Goal: Task Accomplishment & Management: Manage account settings

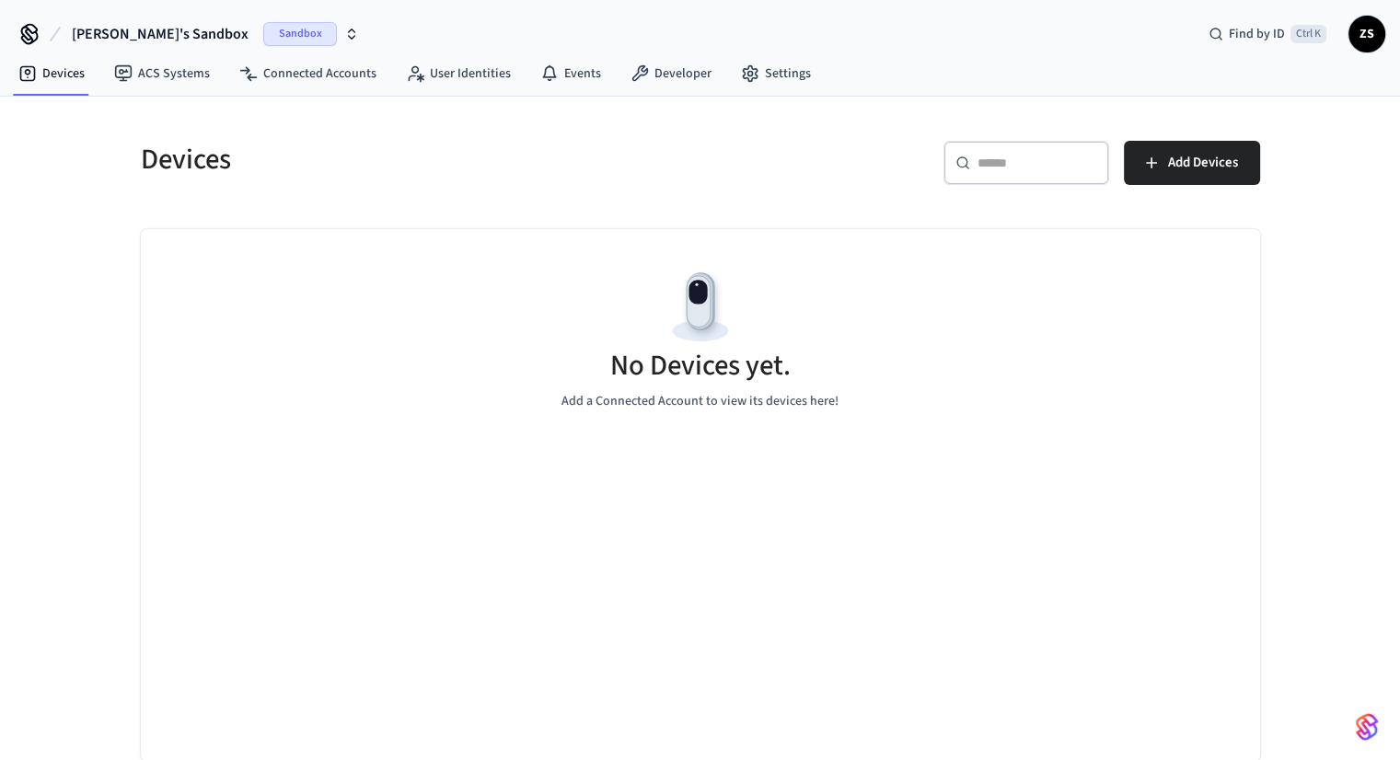
click at [182, 31] on button "[PERSON_NAME]'s Sandbox Sandbox" at bounding box center [215, 34] width 298 height 39
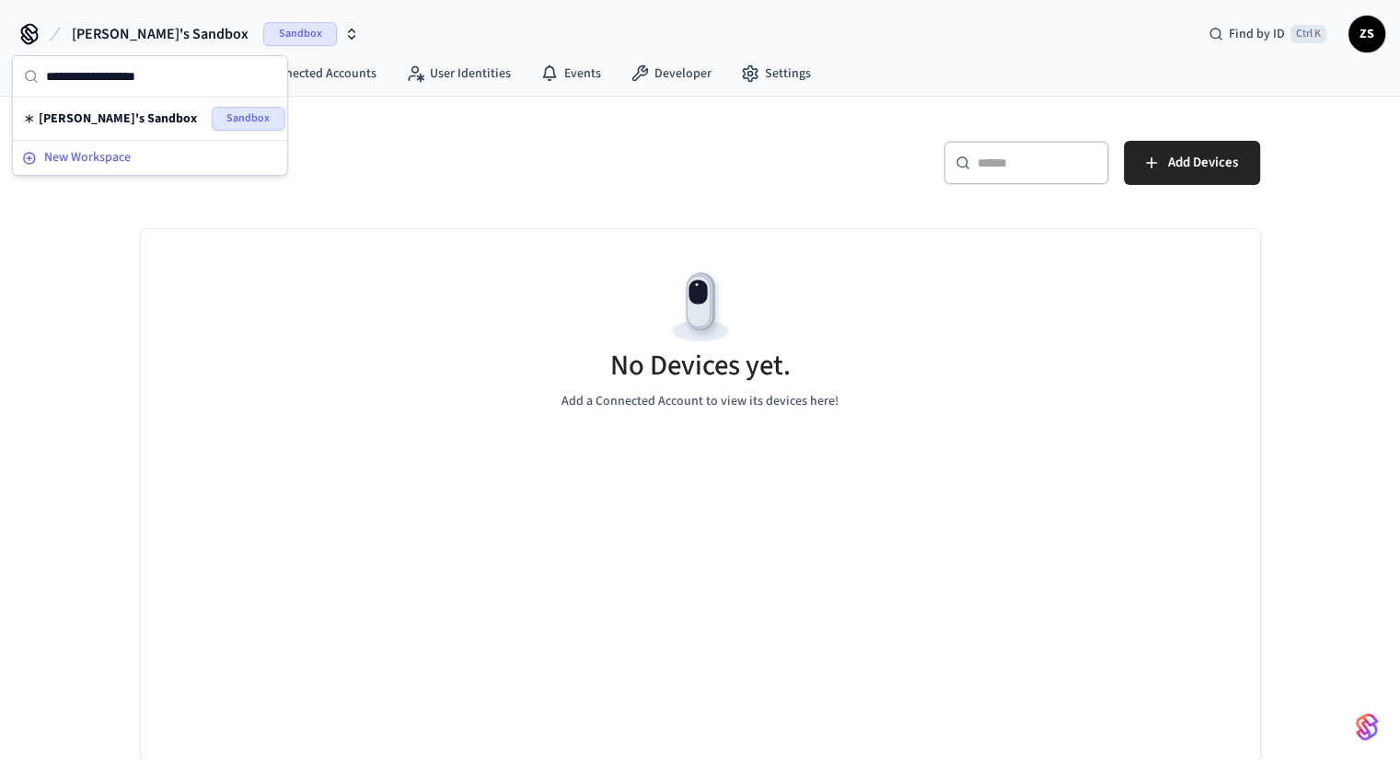
click at [99, 158] on span "New Workspace" at bounding box center [87, 157] width 87 height 19
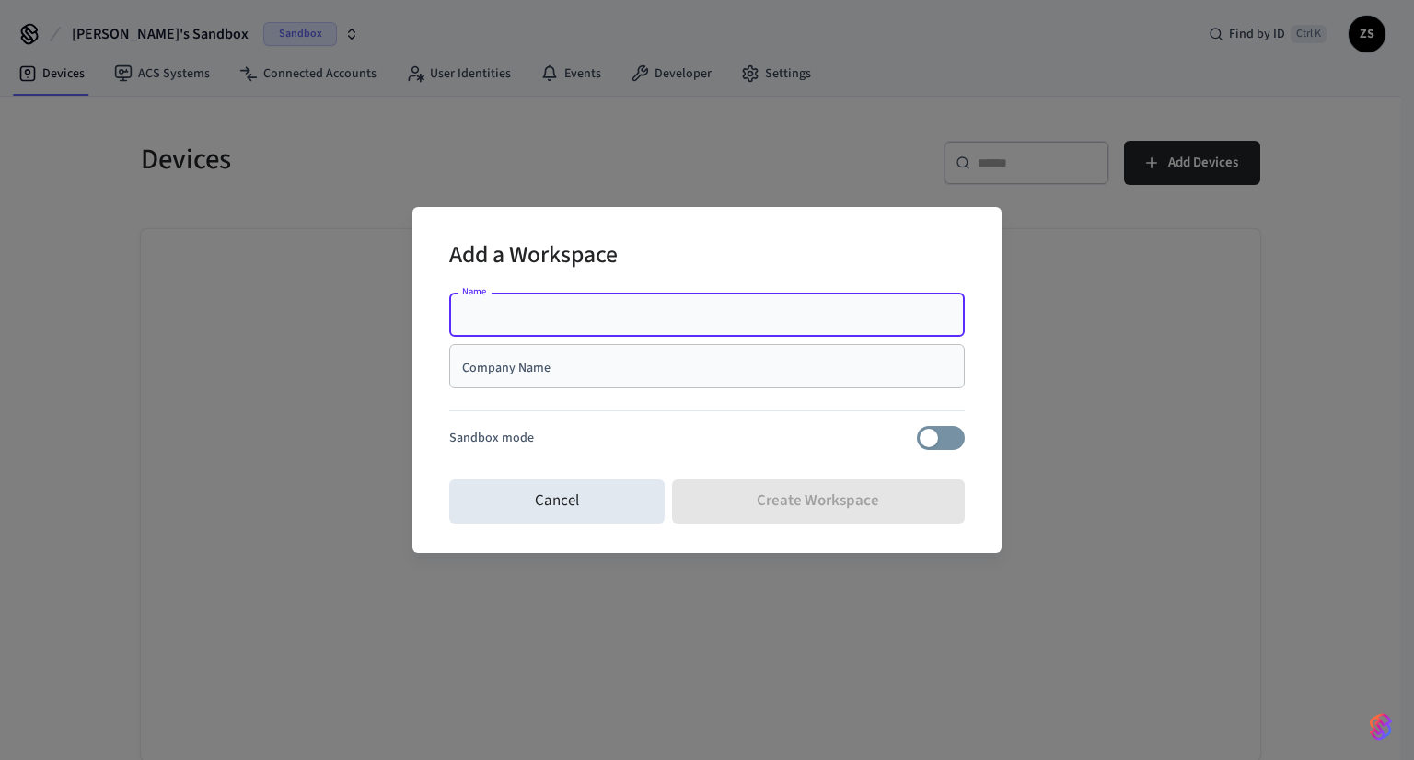
click at [530, 362] on input "Company Name" at bounding box center [706, 366] width 493 height 18
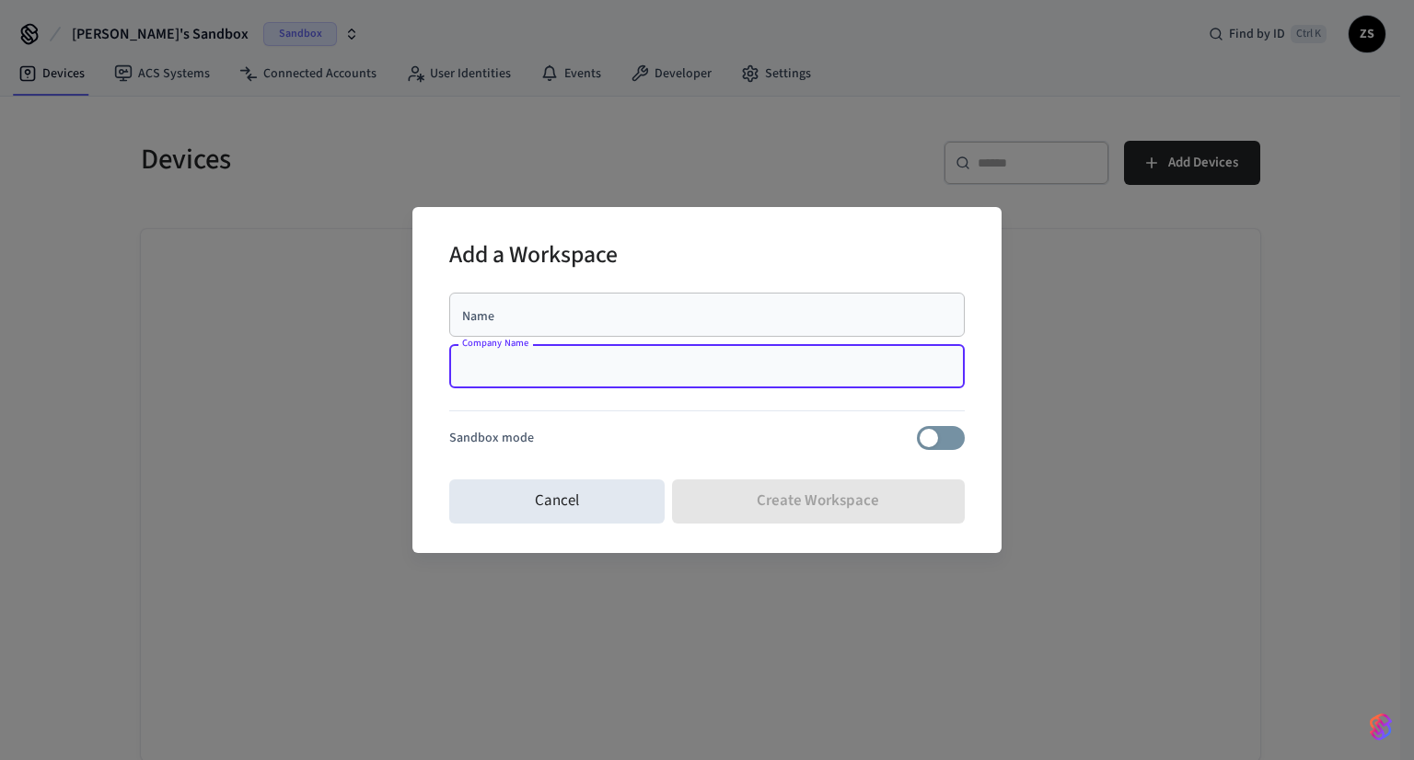
type input "**********"
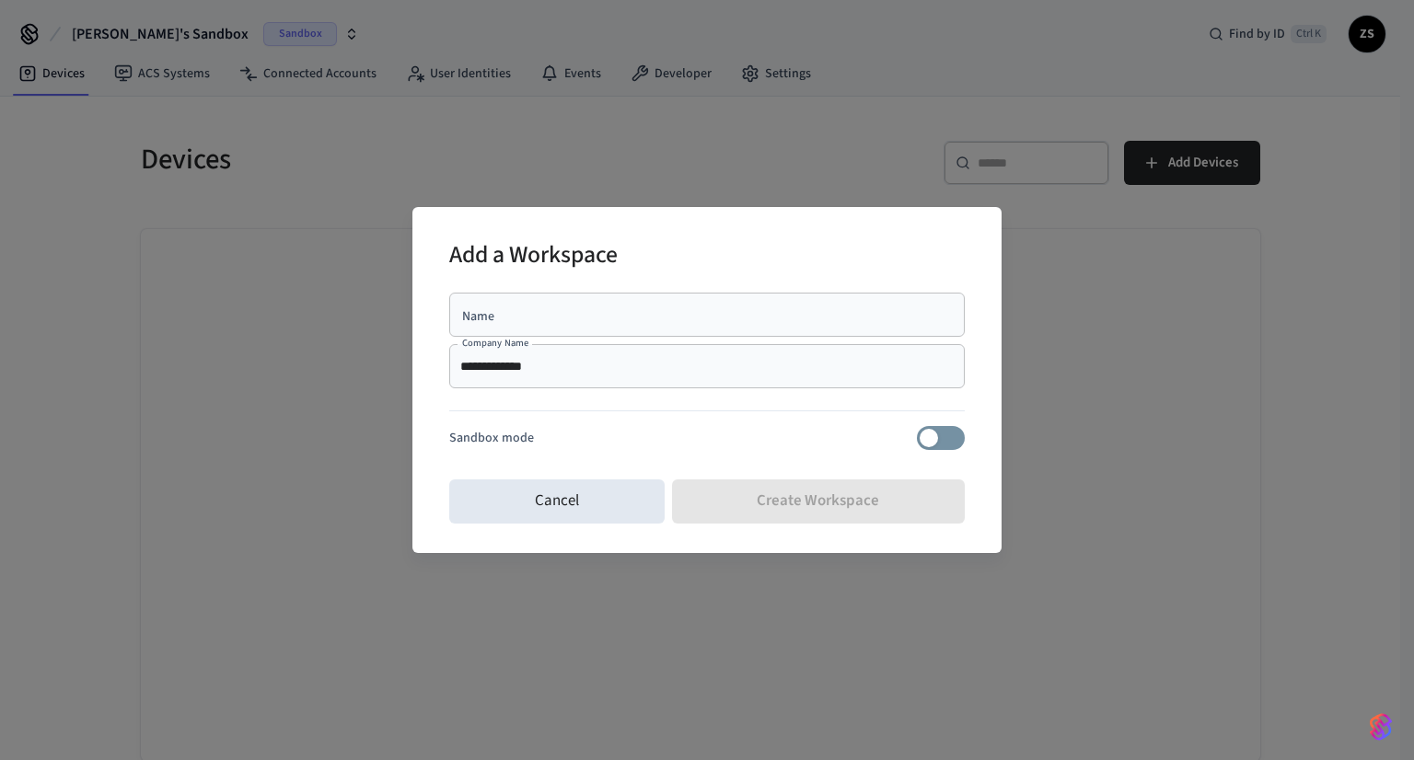
click at [556, 316] on input "Name" at bounding box center [706, 315] width 493 height 18
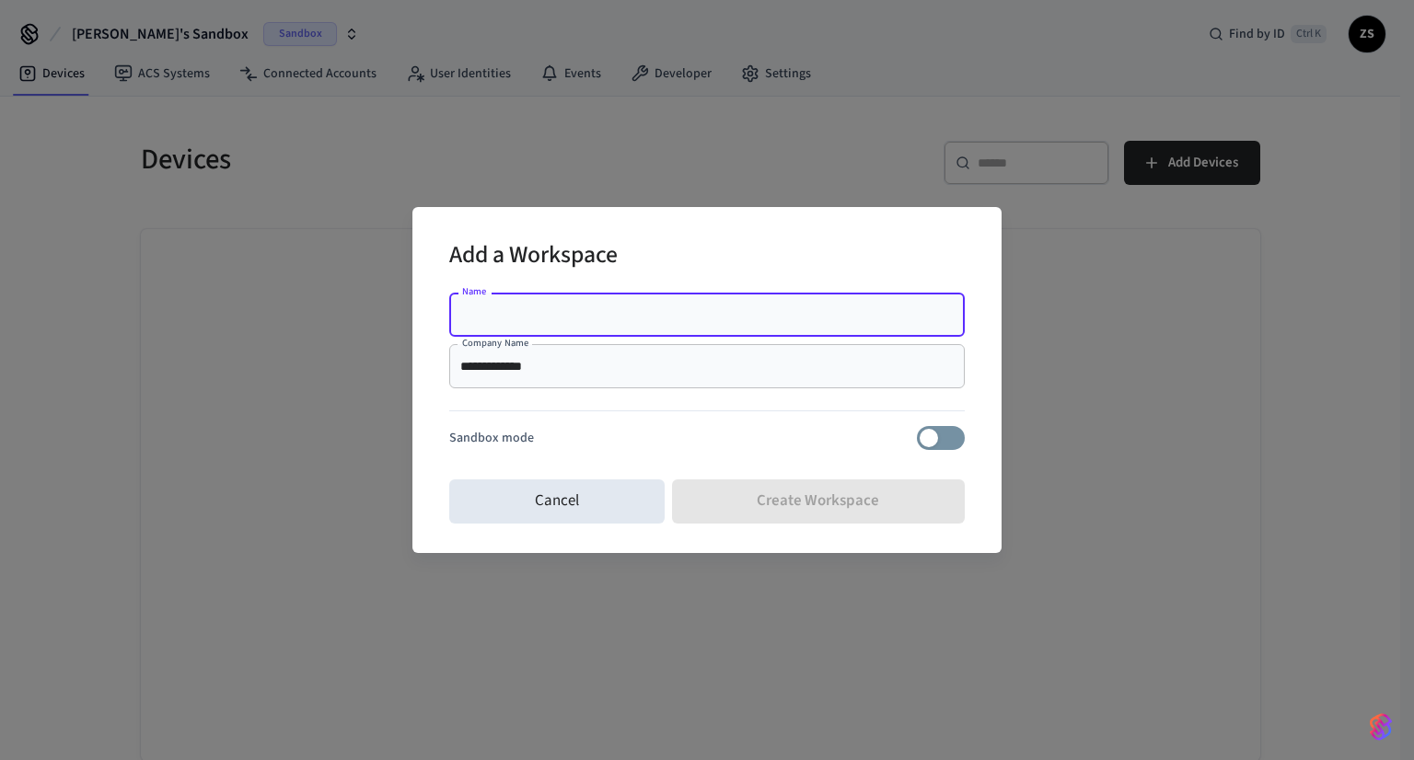
click at [530, 313] on input "Name" at bounding box center [706, 315] width 493 height 18
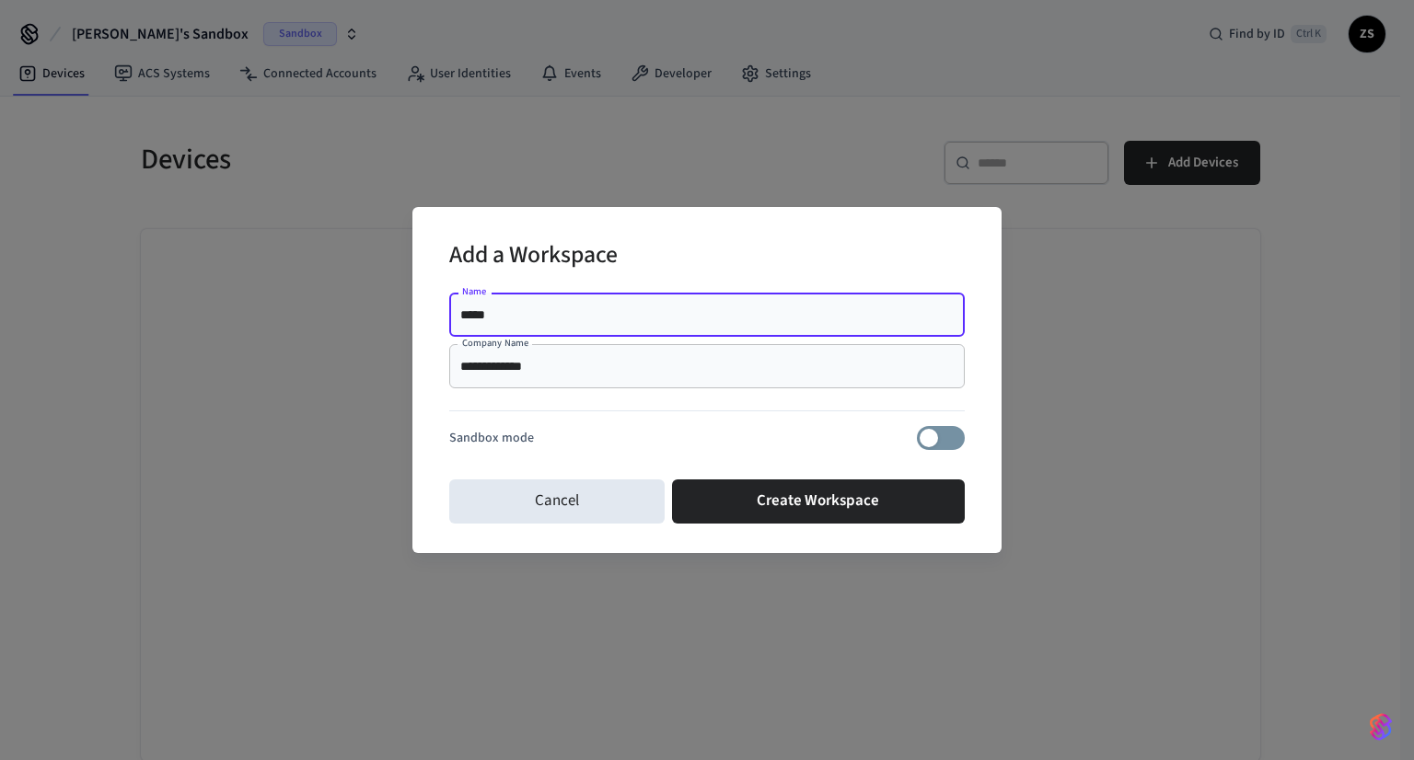
type input "**********"
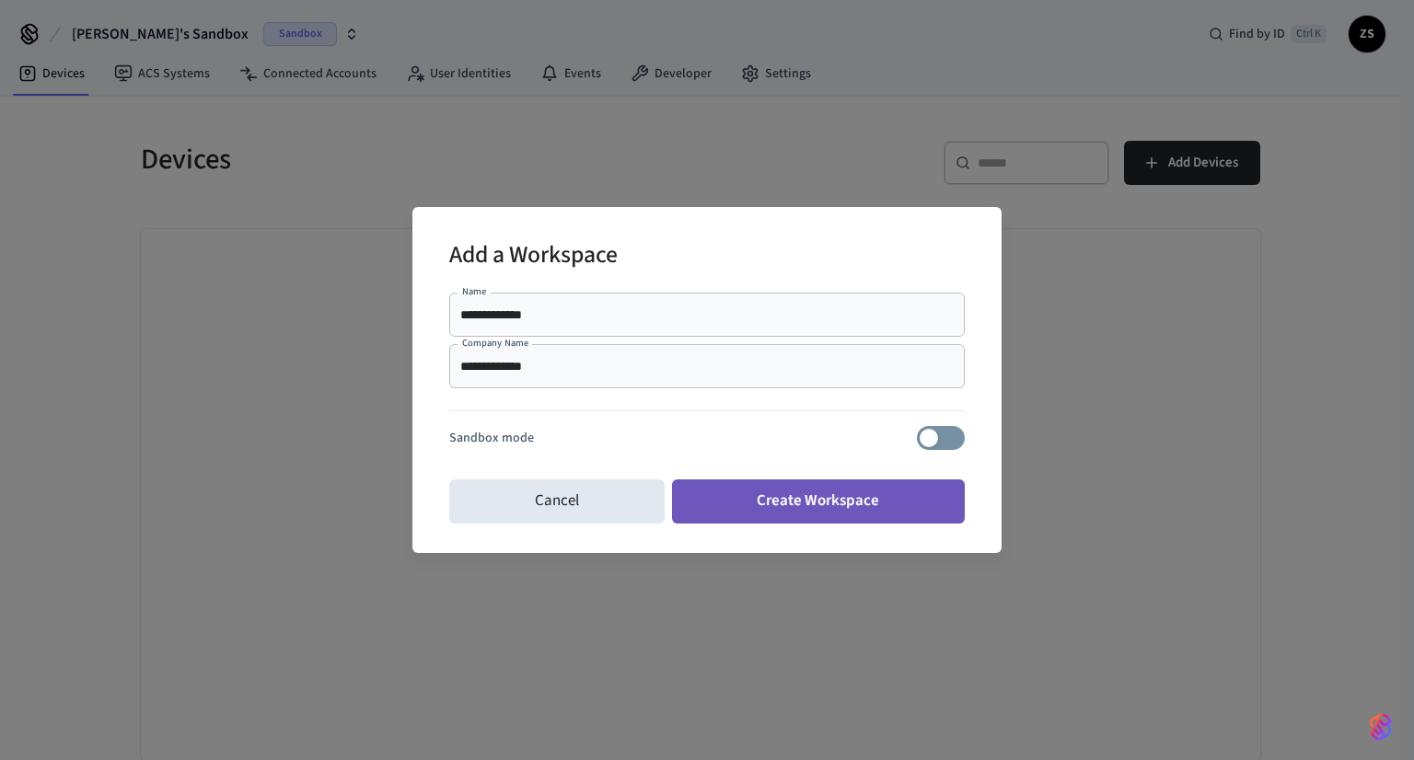
click at [730, 499] on button "Create Workspace" at bounding box center [819, 502] width 294 height 44
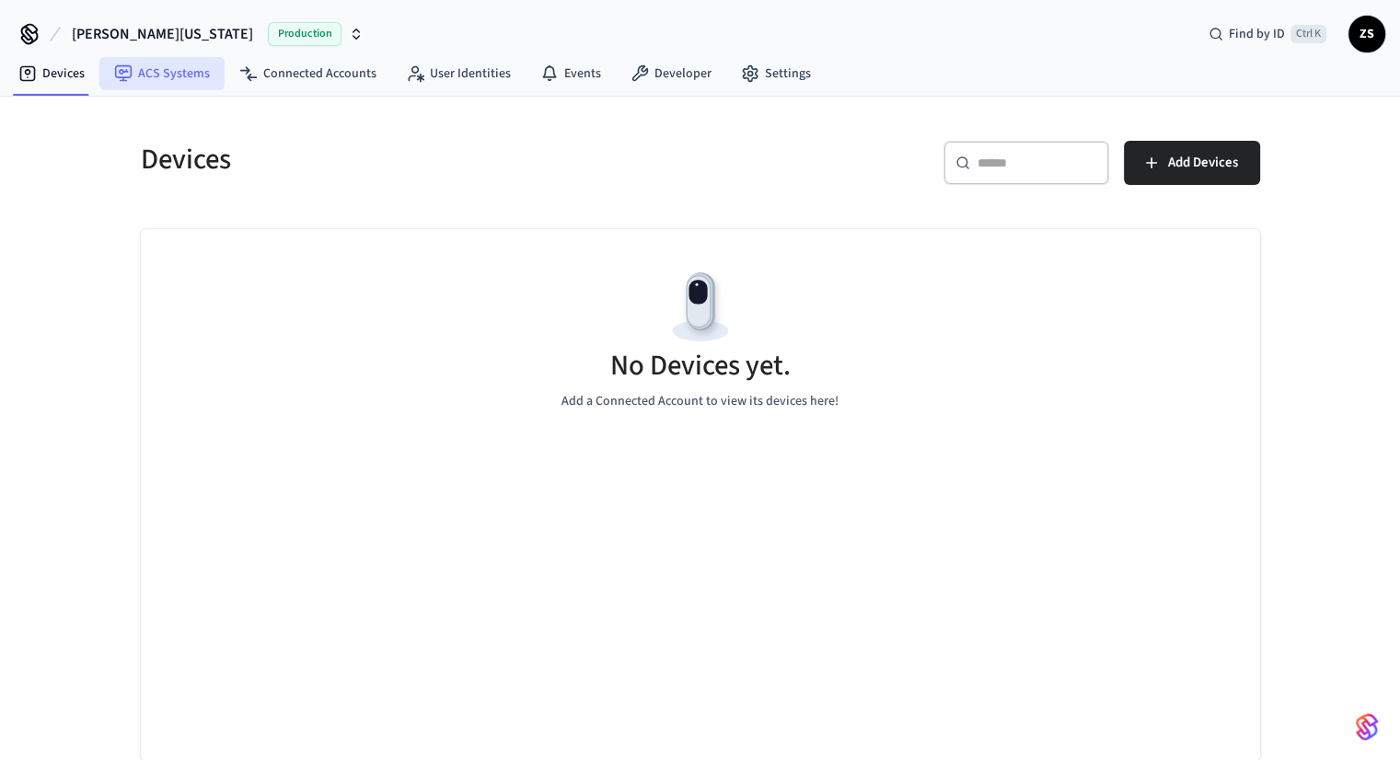
click at [158, 78] on link "ACS Systems" at bounding box center [161, 73] width 125 height 33
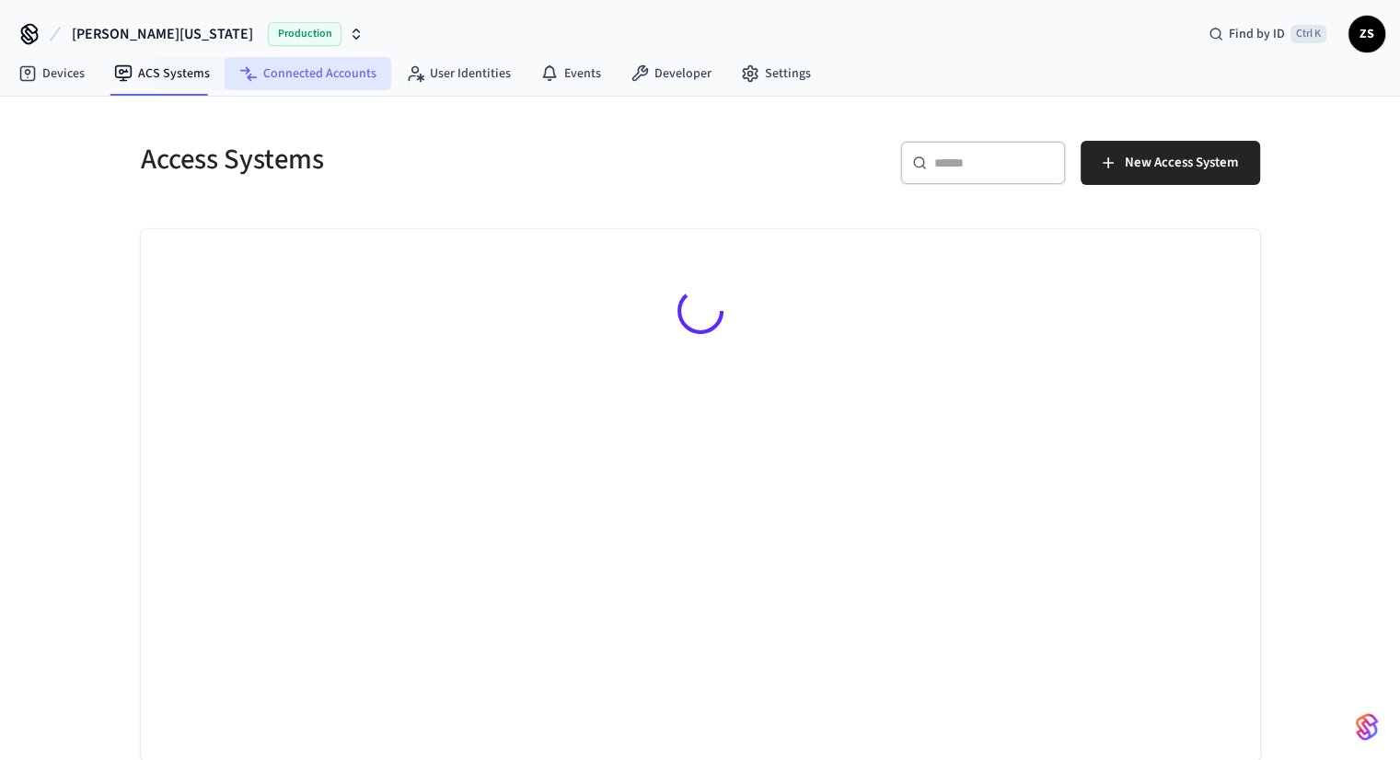
click at [317, 71] on link "Connected Accounts" at bounding box center [308, 73] width 167 height 33
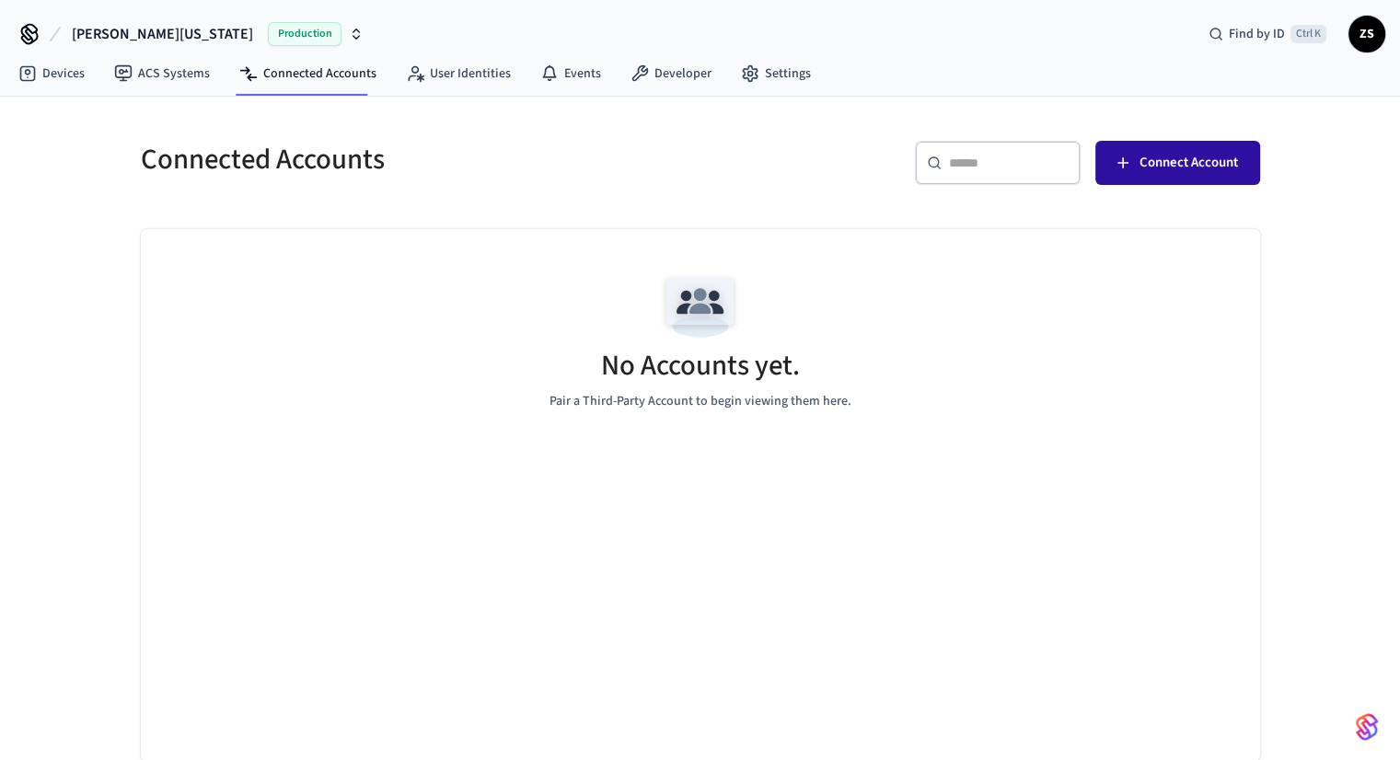
click at [1181, 147] on button "Connect Account" at bounding box center [1178, 163] width 165 height 44
click at [65, 73] on link "Devices" at bounding box center [52, 73] width 96 height 33
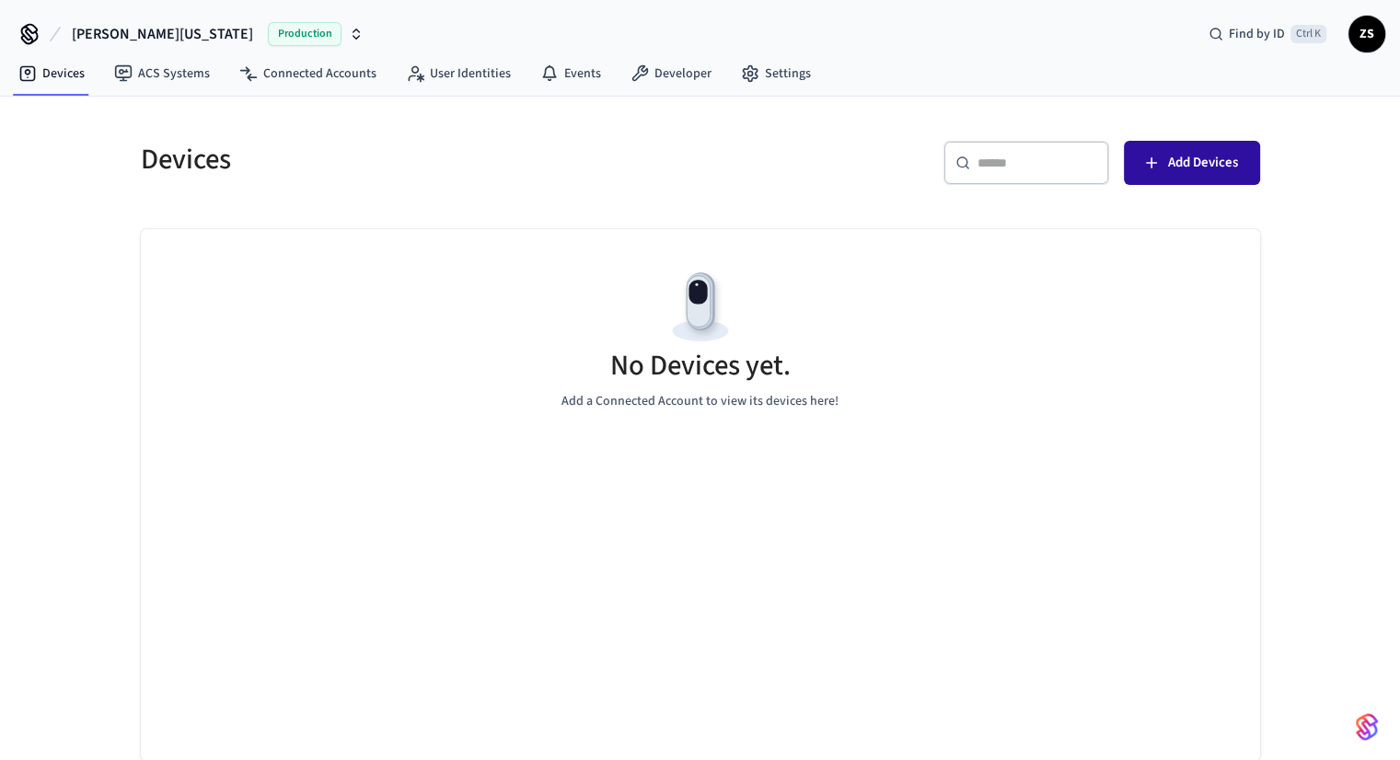
click at [1150, 154] on icon "button" at bounding box center [1152, 163] width 18 height 18
click at [213, 82] on link "ACS Systems" at bounding box center [161, 73] width 125 height 33
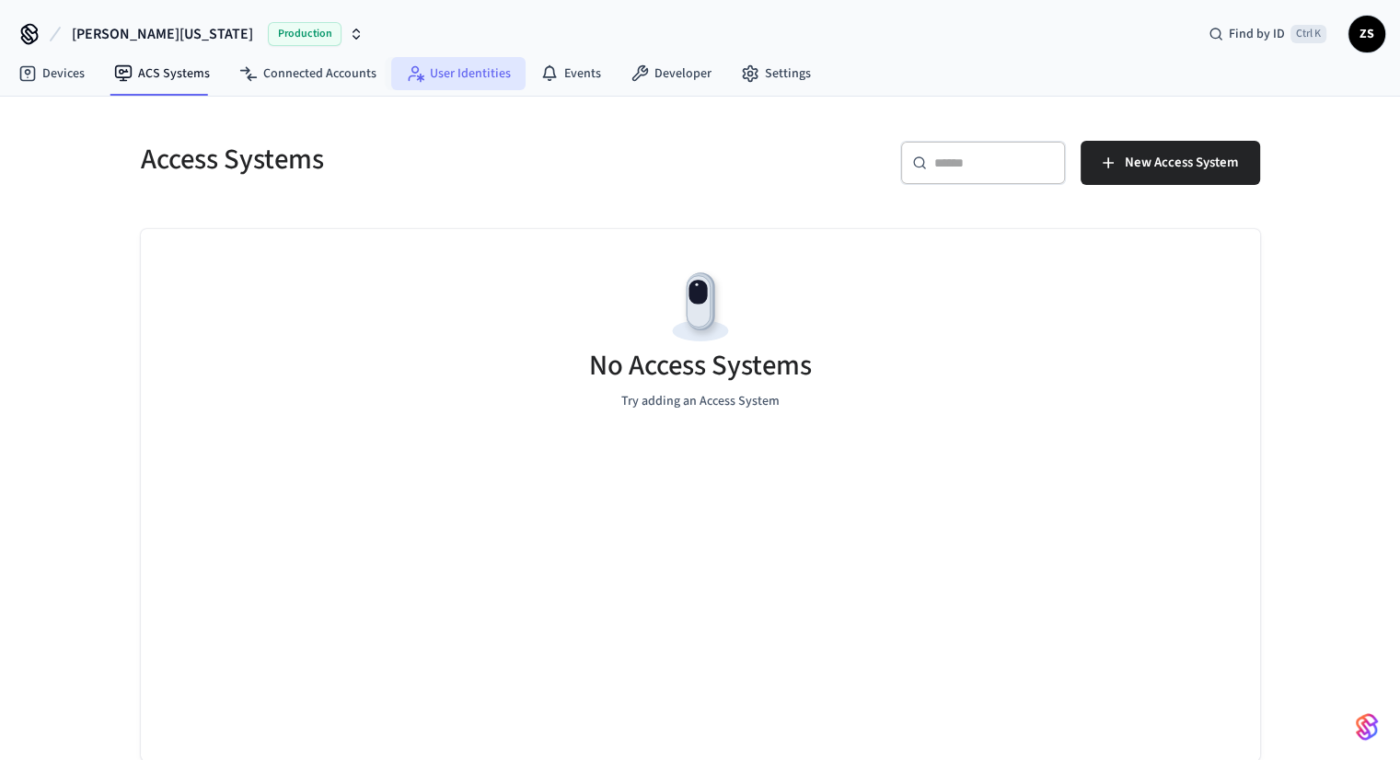
click at [447, 78] on link "User Identities" at bounding box center [458, 73] width 134 height 33
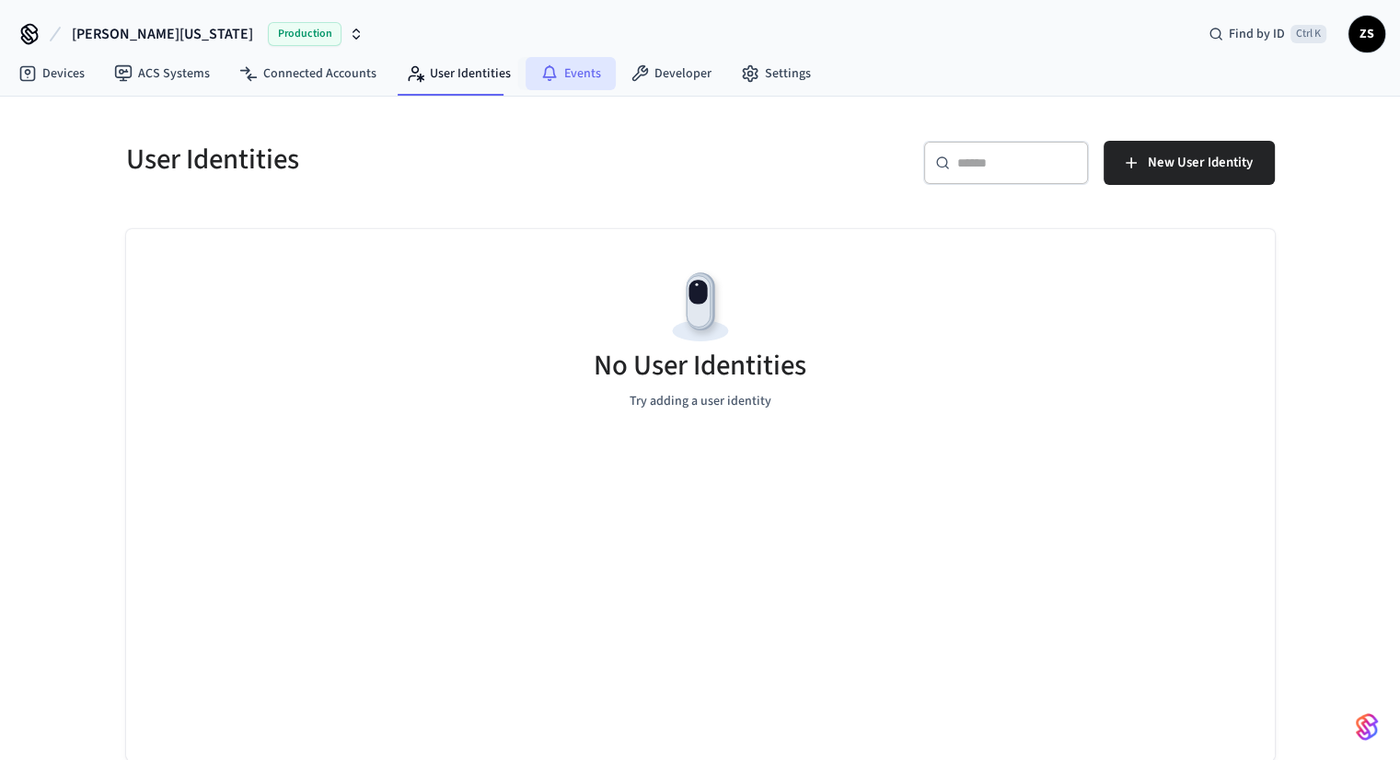
click at [582, 75] on link "Events" at bounding box center [571, 73] width 90 height 33
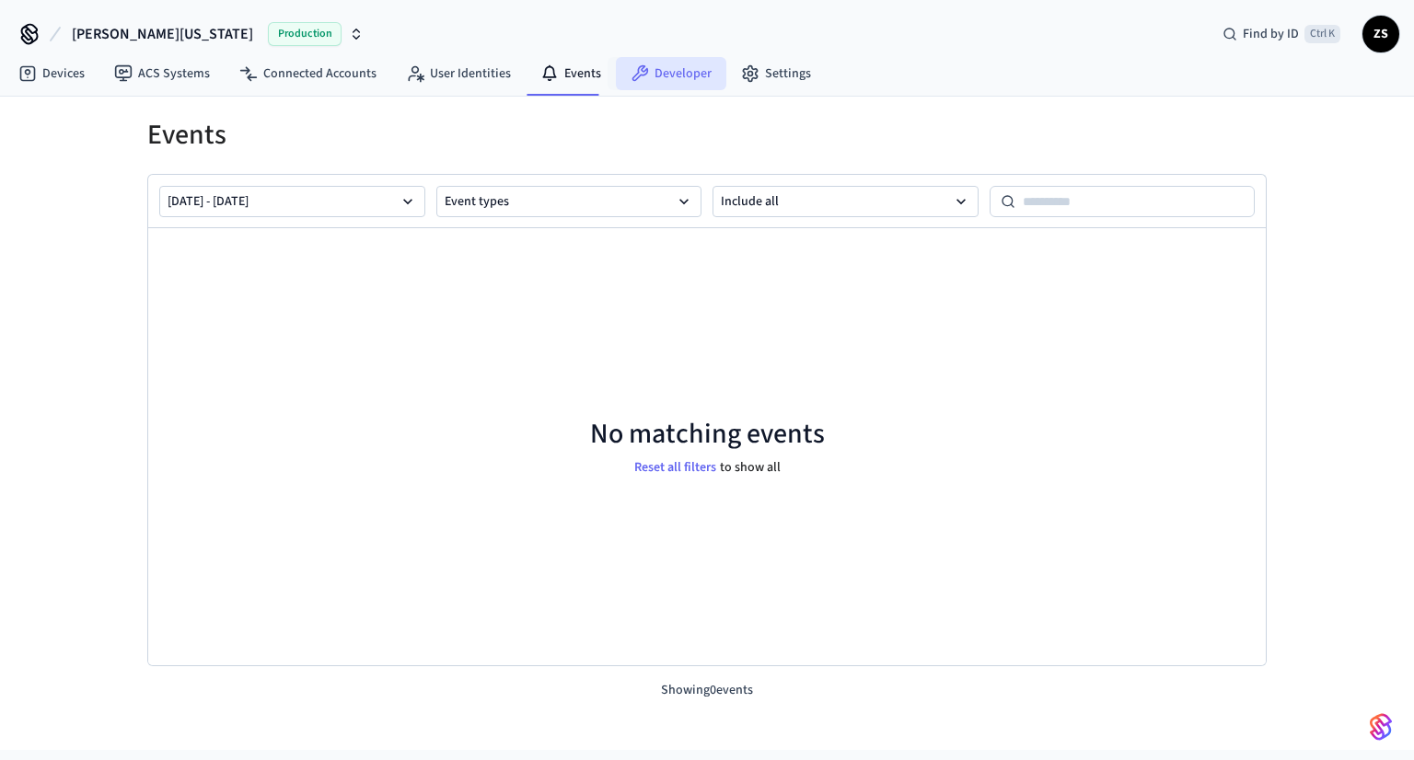
click at [680, 77] on link "Developer" at bounding box center [671, 73] width 110 height 33
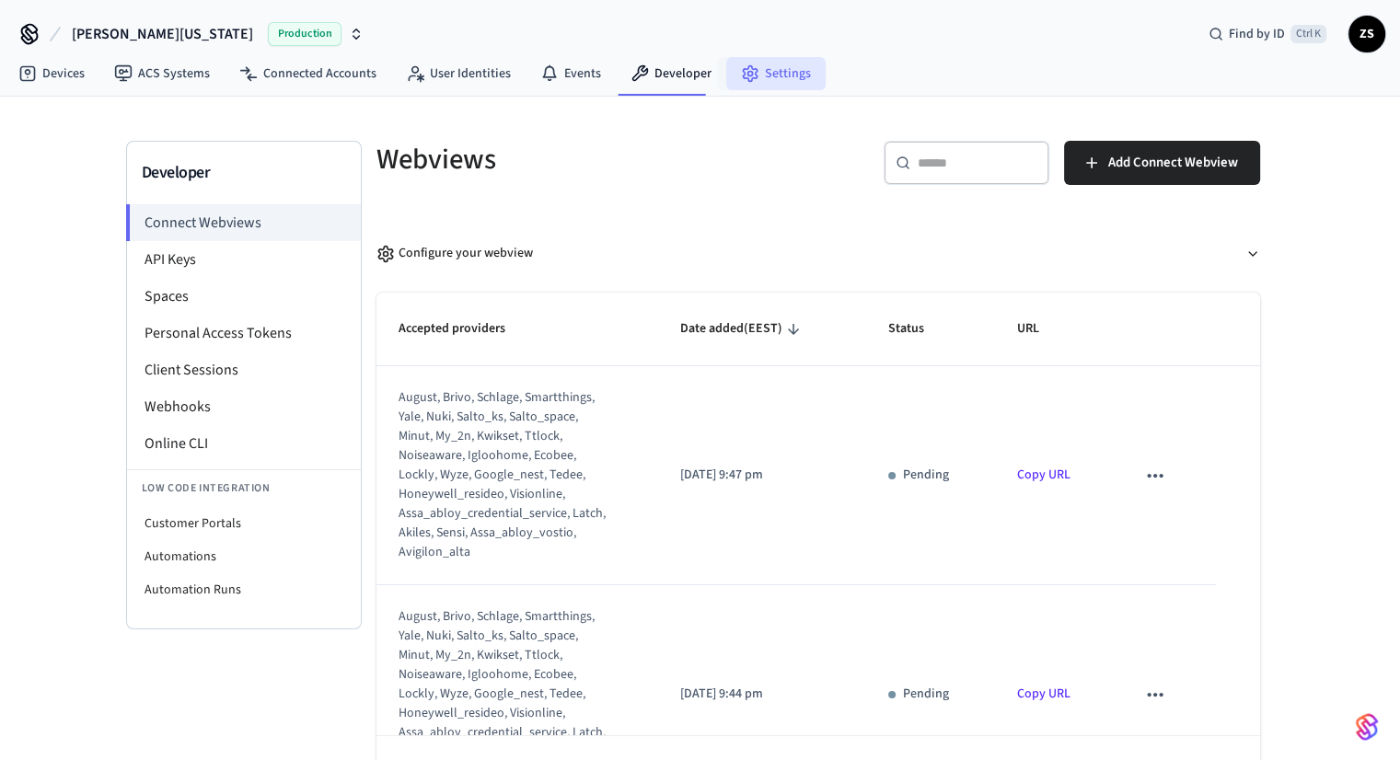
click at [770, 76] on link "Settings" at bounding box center [775, 73] width 99 height 33
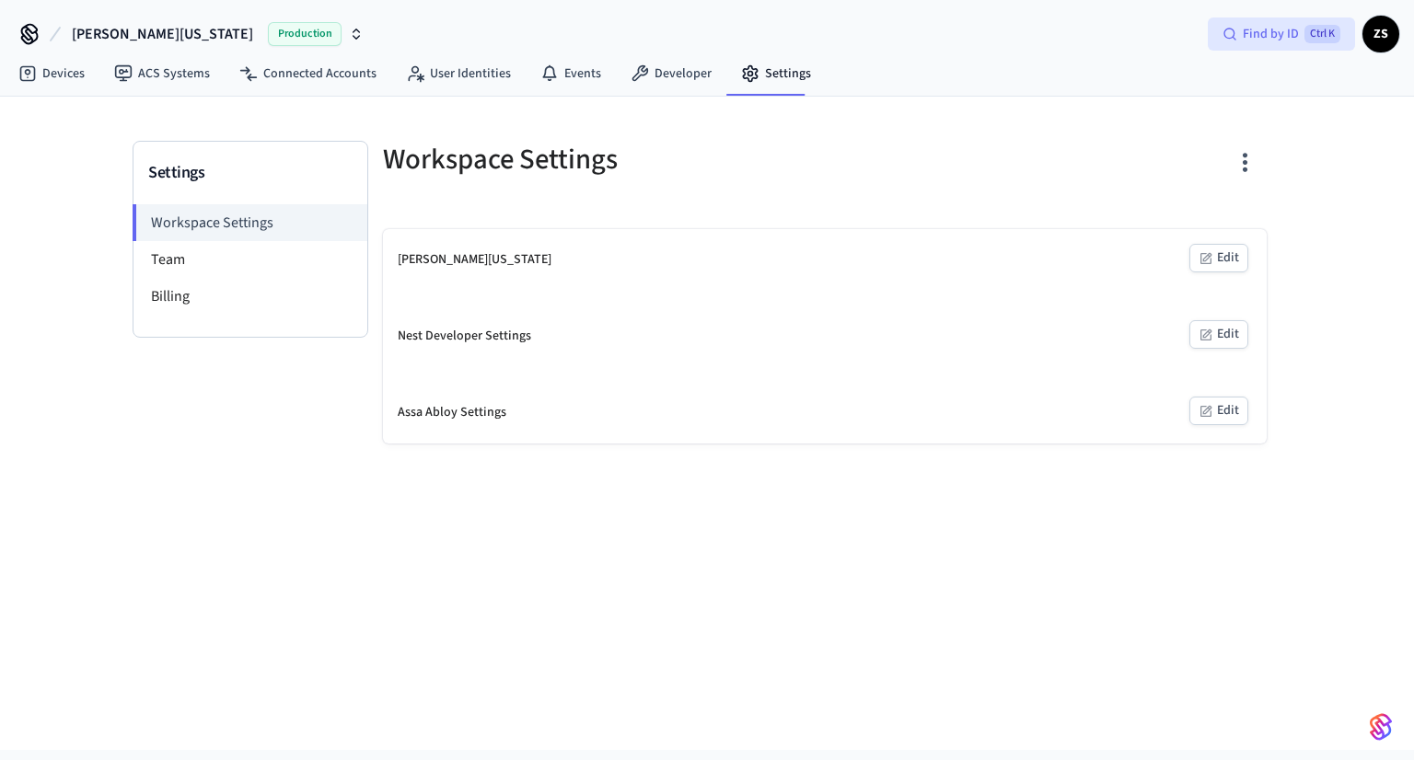
click at [1282, 46] on div "Find by ID Ctrl K" at bounding box center [1281, 33] width 147 height 33
click at [1374, 38] on span "ZS" at bounding box center [1380, 33] width 33 height 33
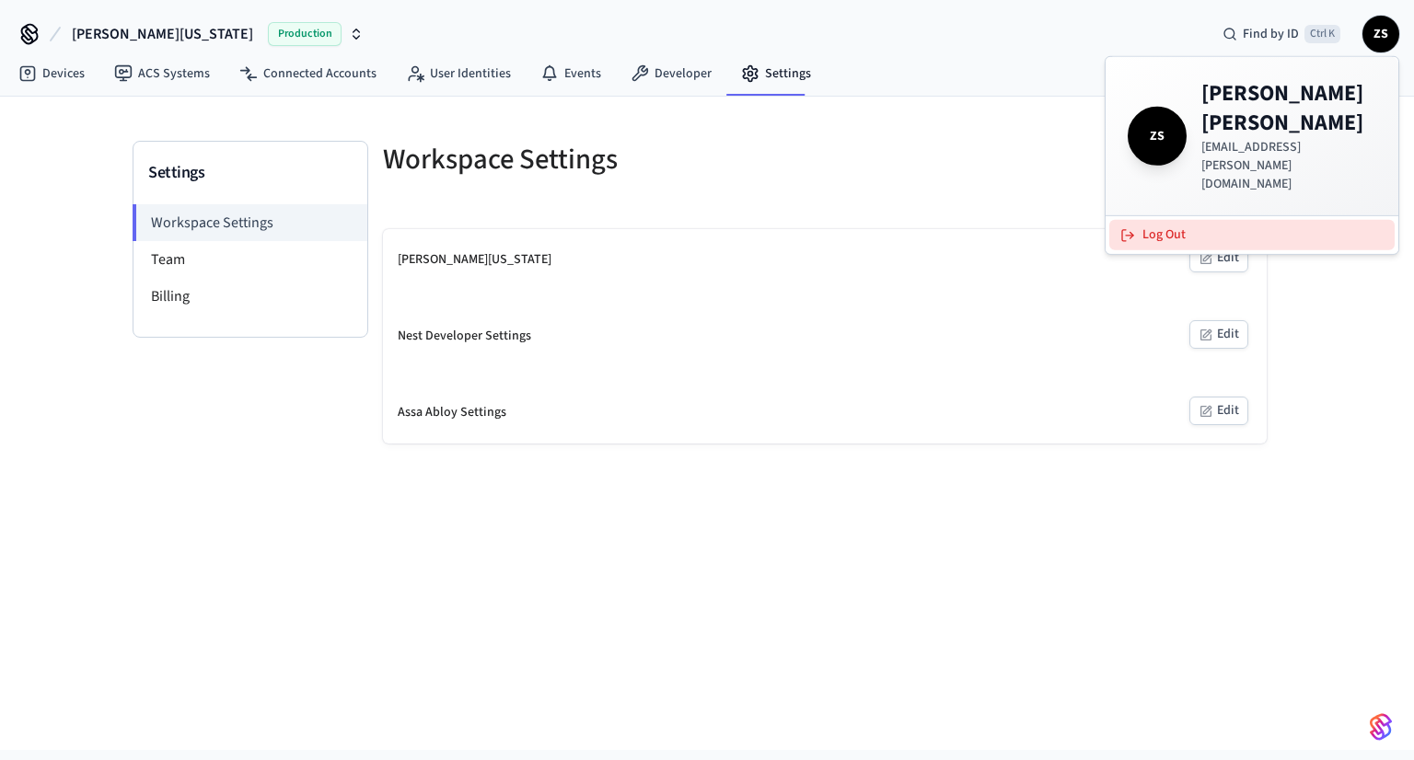
click at [1153, 220] on button "Log Out" at bounding box center [1251, 235] width 285 height 30
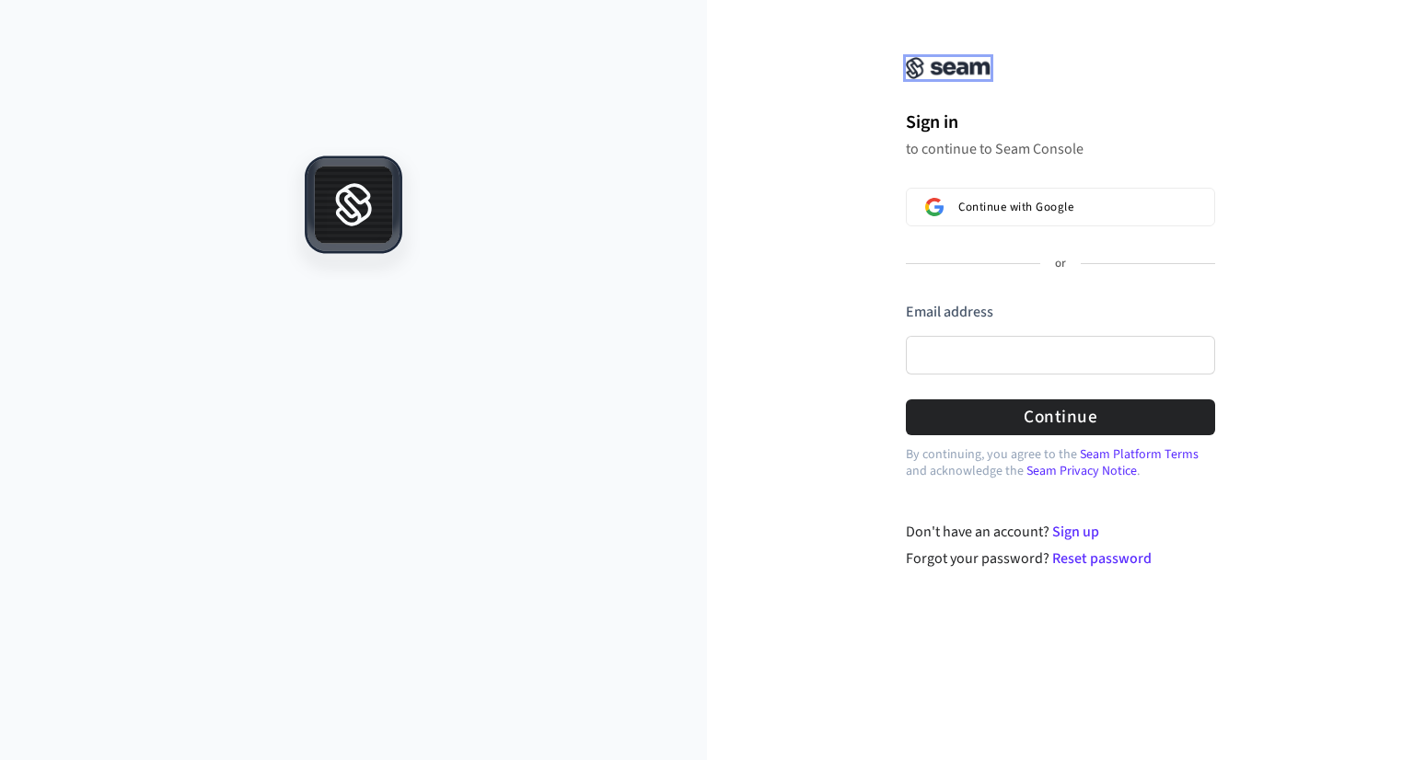
click at [928, 67] on img at bounding box center [948, 68] width 85 height 22
click at [600, 41] on div "Sign in to continue to Seam Console Continue with Google or Email address Passw…" at bounding box center [707, 380] width 1414 height 760
